Goal: Register for event/course

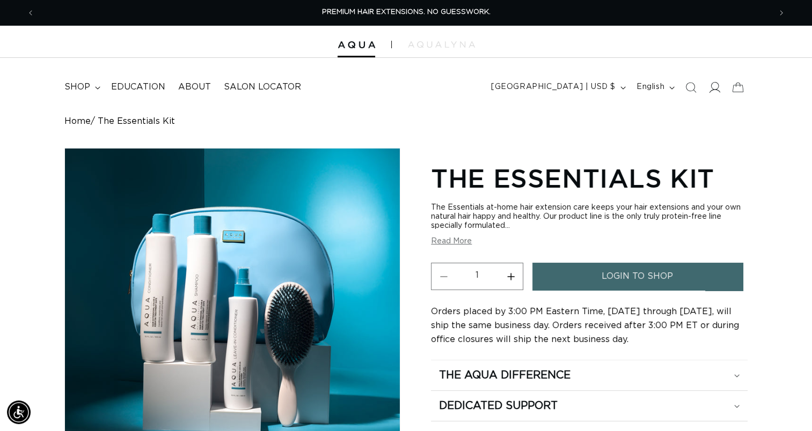
click at [720, 87] on span at bounding box center [715, 88] width 24 height 24
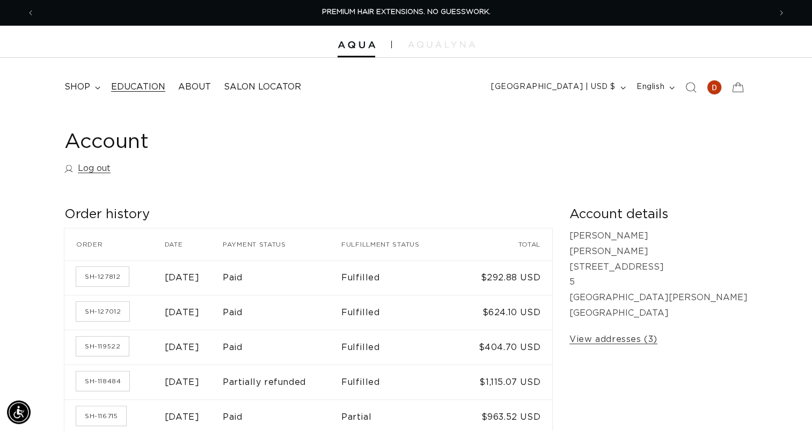
click at [135, 83] on span "Education" at bounding box center [138, 87] width 54 height 11
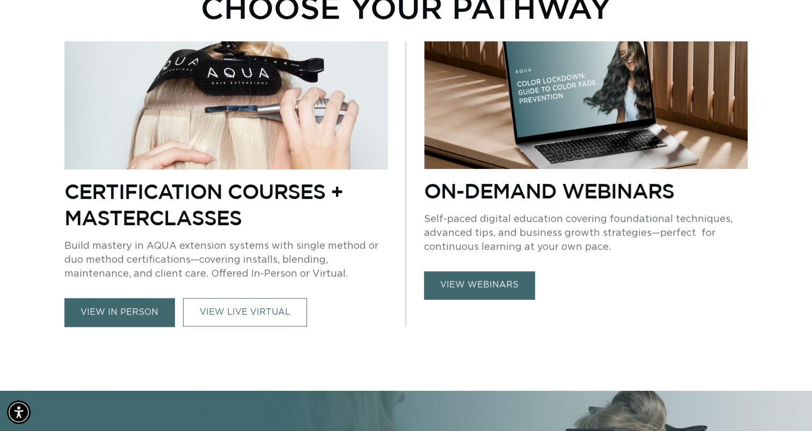
click at [122, 316] on link "view in person" at bounding box center [119, 312] width 110 height 28
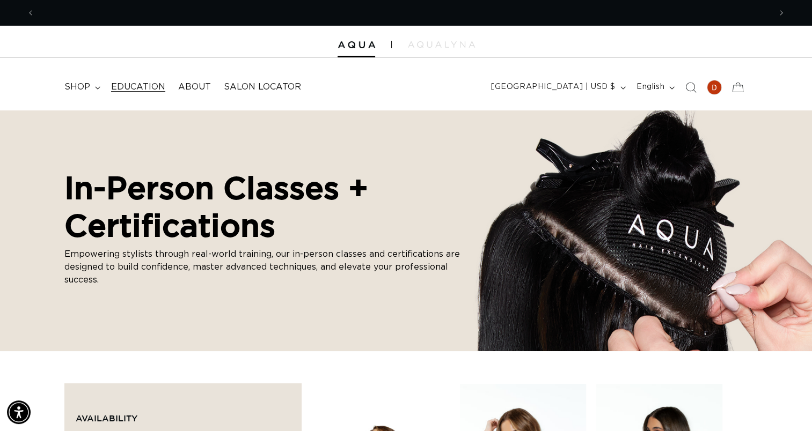
scroll to position [0, 736]
click at [136, 89] on span "Education" at bounding box center [138, 87] width 54 height 11
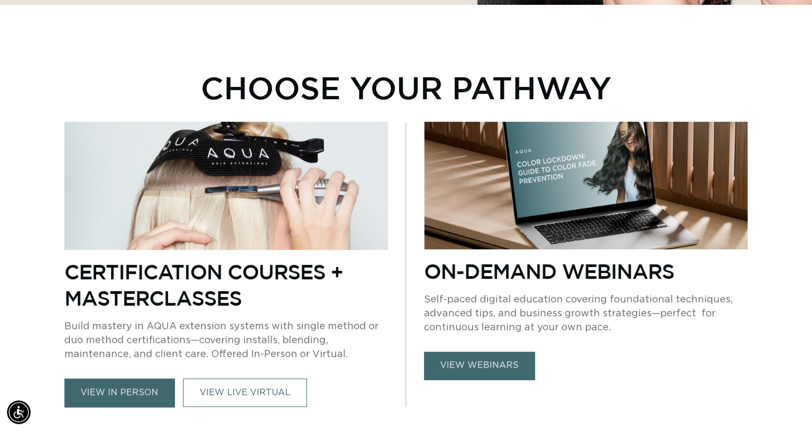
scroll to position [0, 736]
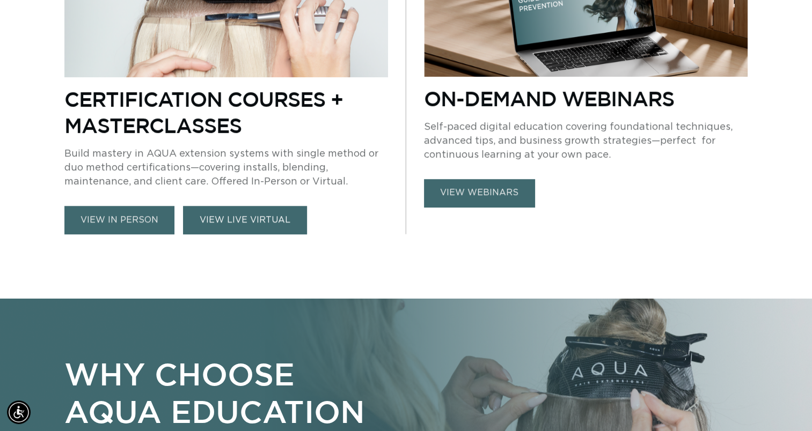
click at [226, 229] on link "VIEW LIVE VIRTUAL" at bounding box center [245, 220] width 124 height 28
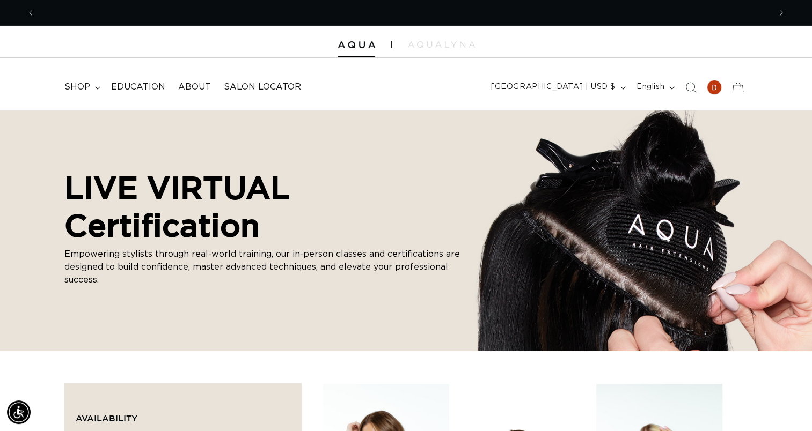
scroll to position [0, 736]
